Goal: Navigation & Orientation: Find specific page/section

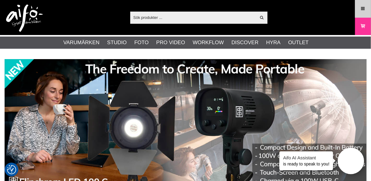
click at [364, 5] on link "Meny" at bounding box center [363, 9] width 15 height 14
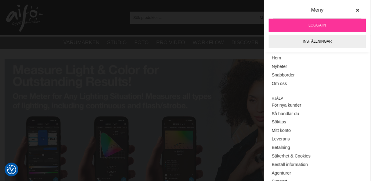
click at [316, 25] on span "Logga in" at bounding box center [317, 25] width 17 height 5
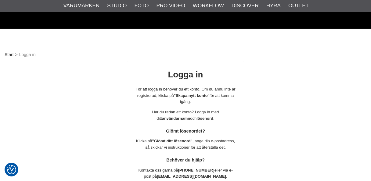
scroll to position [108, 0]
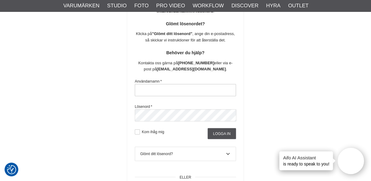
click at [169, 88] on input "text" at bounding box center [185, 90] width 101 height 12
type input "[PERSON_NAME][EMAIL_ADDRESS][DOMAIN_NAME]"
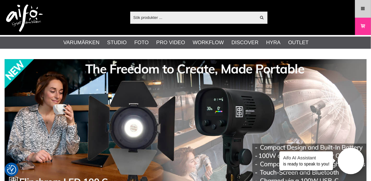
click at [361, 9] on icon at bounding box center [363, 8] width 5 height 7
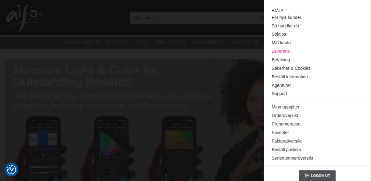
scroll to position [92, 0]
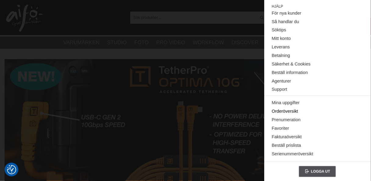
click at [287, 110] on link "Orderöversikt" at bounding box center [317, 112] width 91 height 9
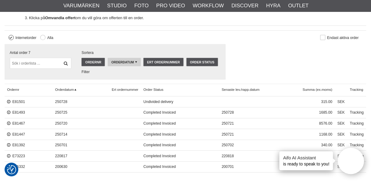
scroll to position [220, 0]
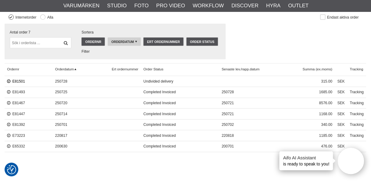
click at [16, 80] on link "E81501" at bounding box center [16, 82] width 18 height 4
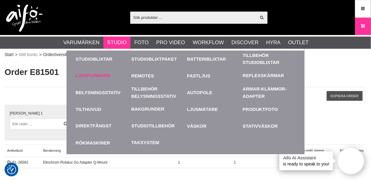
click at [99, 72] on link "Ljusformare" at bounding box center [93, 75] width 35 height 7
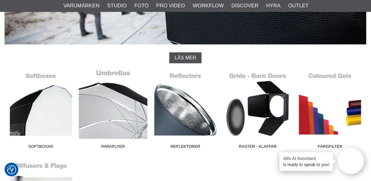
scroll to position [122, 0]
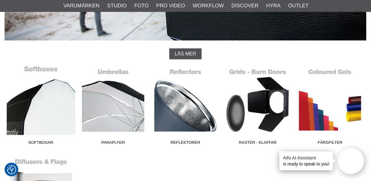
click at [46, 114] on link "Softboxar" at bounding box center [41, 107] width 72 height 82
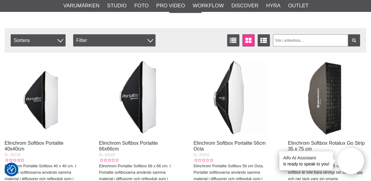
scroll to position [244, 0]
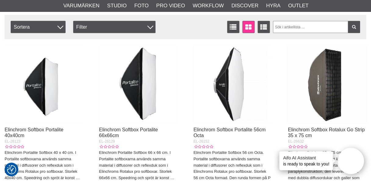
click at [328, 98] on img at bounding box center [327, 85] width 78 height 78
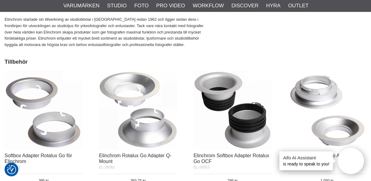
scroll to position [880, 0]
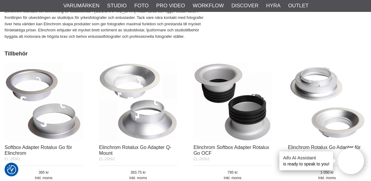
click at [142, 126] on img at bounding box center [138, 102] width 78 height 78
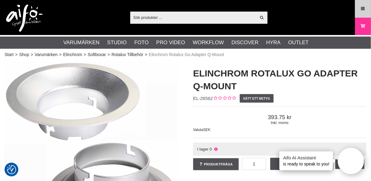
click at [360, 7] on link "Meny" at bounding box center [363, 9] width 15 height 14
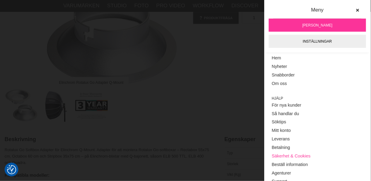
scroll to position [92, 0]
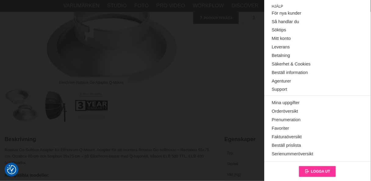
click at [315, 168] on link "Logga ut" at bounding box center [317, 171] width 37 height 11
